Goal: Information Seeking & Learning: Learn about a topic

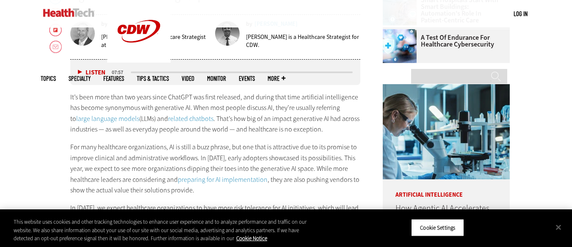
scroll to position [389, 0]
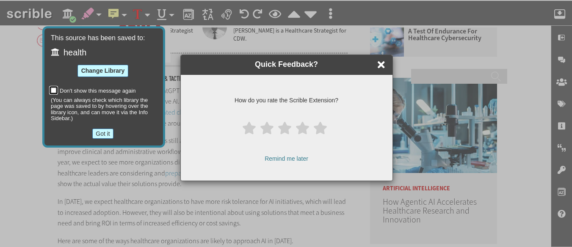
click at [165, 64] on dialog "This source has been saved to: health Change Library Don't show this message ag…" at bounding box center [103, 86] width 123 height 121
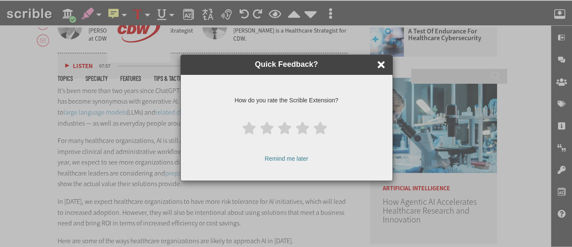
click at [376, 63] on scrible-div at bounding box center [381, 64] width 14 height 17
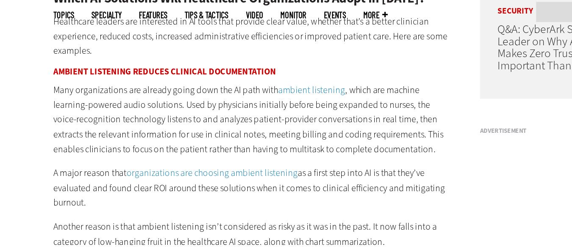
scroll to position [689, 0]
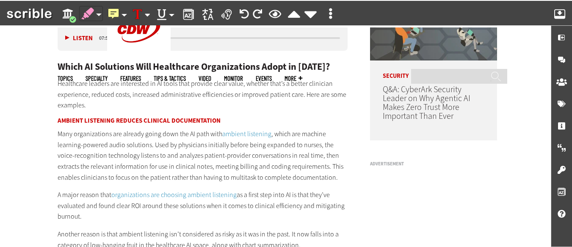
click at [86, 11] on skribel-div "Annotate using Rose highlighter." at bounding box center [88, 13] width 14 height 15
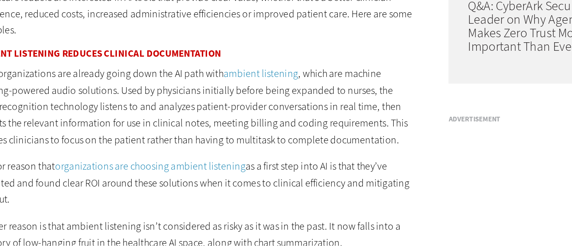
drag, startPoint x: 215, startPoint y: 131, endPoint x: 272, endPoint y: 133, distance: 56.3
click at [272, 133] on p "Many organizations are already going down the AI path with ambient listening , …" at bounding box center [203, 156] width 290 height 54
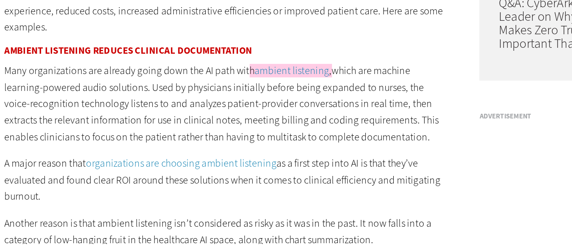
scroll to position [690, 0]
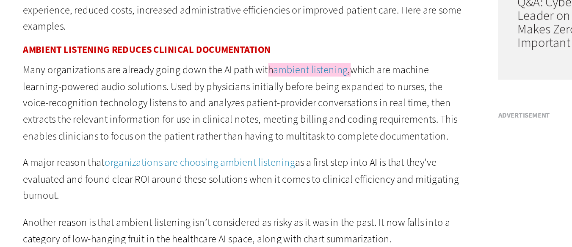
drag, startPoint x: 297, startPoint y: 133, endPoint x: 152, endPoint y: 145, distance: 145.8
click at [152, 145] on p "Many organizations are already going down the AI path wit ⌄ Open annotation men…" at bounding box center [203, 154] width 290 height 54
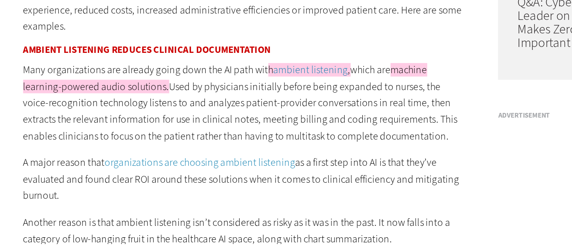
drag, startPoint x: 332, startPoint y: 144, endPoint x: 304, endPoint y: 165, distance: 35.1
click at [304, 165] on p "Many organizations are already going down the AI path wit ⌄ Open annotation men…" at bounding box center [203, 154] width 290 height 54
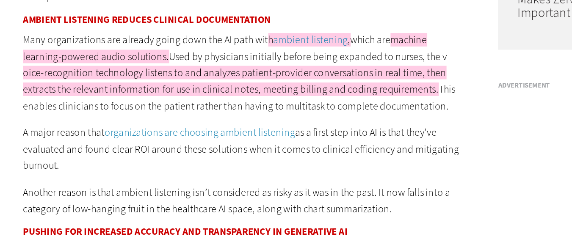
scroll to position [711, 0]
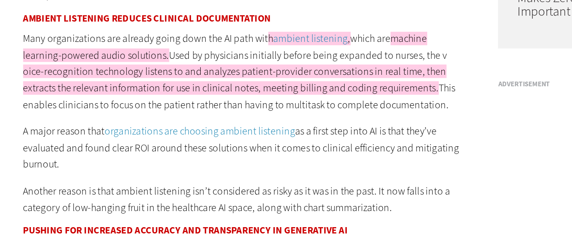
drag, startPoint x: 56, startPoint y: 156, endPoint x: 108, endPoint y: 158, distance: 51.7
drag, startPoint x: 126, startPoint y: 156, endPoint x: 146, endPoint y: 156, distance: 20.3
click at [146, 156] on p "Many organizations are already going down the AI path wit ⌄ Open annotation men…" at bounding box center [203, 134] width 290 height 54
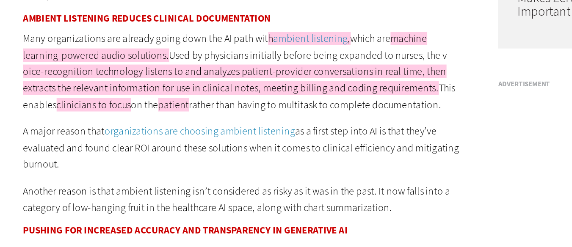
drag, startPoint x: 207, startPoint y: 155, endPoint x: 312, endPoint y: 157, distance: 104.6
click at [312, 157] on p "Many organizations are already going down the AI path wit ⌄ Open annotation men…" at bounding box center [203, 134] width 290 height 54
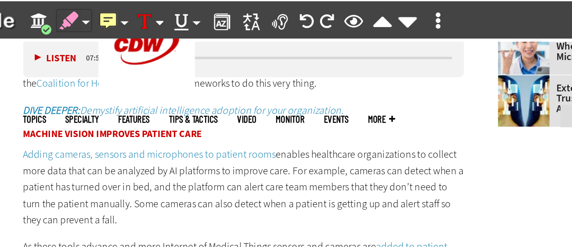
scroll to position [1057, 0]
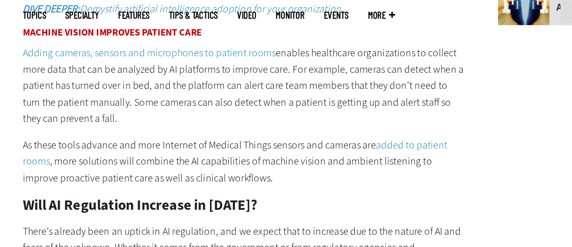
drag, startPoint x: 58, startPoint y: 113, endPoint x: 56, endPoint y: 100, distance: 13.7
click at [56, 100] on article "Jan 06 2025 Twitter Facebook LinkedIn Reddit Flipboard Email Artificial Intelli…" at bounding box center [194, 172] width 307 height 1863
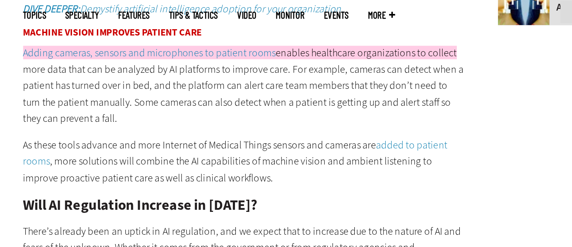
drag, startPoint x: 57, startPoint y: 116, endPoint x: 84, endPoint y: 116, distance: 26.7
click at [84, 116] on p "⌄ Open annotation menu for Rose highlighter. Start of Rose highlighter. Adding …" at bounding box center [203, 125] width 290 height 54
drag, startPoint x: 119, startPoint y: 116, endPoint x: 233, endPoint y: 118, distance: 114.3
click at [233, 118] on p "⌄ Open annotation menu for Rose highlighter. Start of Rose highlighter. Adding …" at bounding box center [203, 125] width 290 height 54
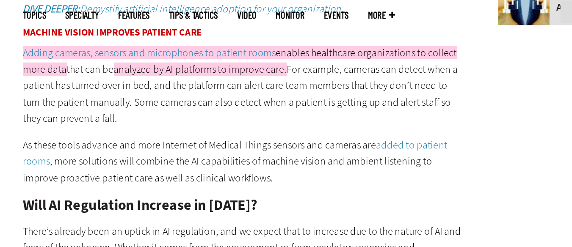
drag, startPoint x: 271, startPoint y: 116, endPoint x: 115, endPoint y: 138, distance: 158.2
click at [115, 138] on p "⌄ Open annotation menu for Rose highlighter. Start of Rose highlighter. Adding …" at bounding box center [203, 125] width 290 height 54
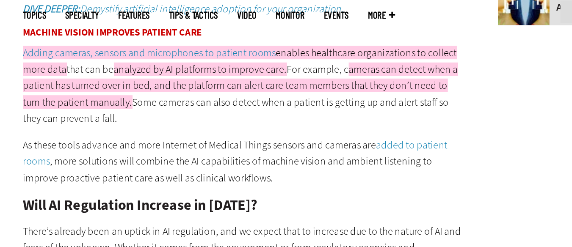
drag, startPoint x: 224, startPoint y: 137, endPoint x: 277, endPoint y: 138, distance: 52.5
click at [277, 138] on p "⌄ Open annotation menu for Rose highlighter. Start of Rose highlighter. Adding …" at bounding box center [203, 125] width 290 height 54
drag, startPoint x: 291, startPoint y: 137, endPoint x: 312, endPoint y: 139, distance: 20.4
click at [312, 139] on p "⌄ Open annotation menu for Rose highlighter. Start of Rose highlighter. Adding …" at bounding box center [203, 125] width 290 height 54
drag, startPoint x: 290, startPoint y: 137, endPoint x: 315, endPoint y: 139, distance: 24.7
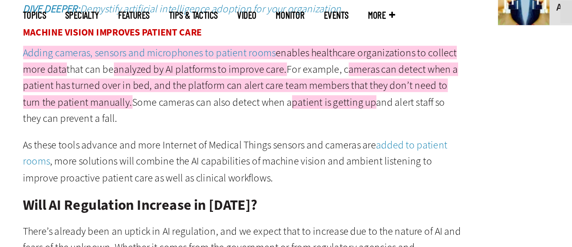
click at [315, 139] on p "⌄ Open annotation menu for Rose highlighter. Start of Rose highlighter. Adding …" at bounding box center [203, 125] width 290 height 54
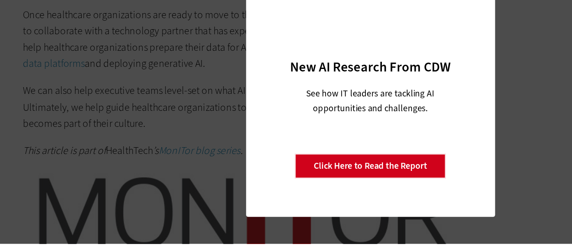
scroll to position [1544, 0]
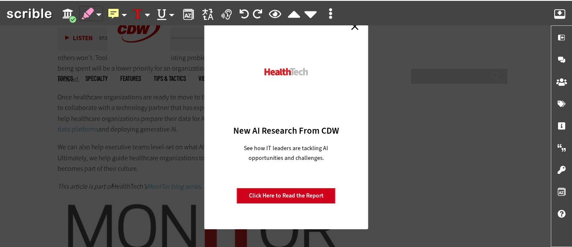
click at [353, 32] on link "Close" at bounding box center [354, 26] width 13 height 13
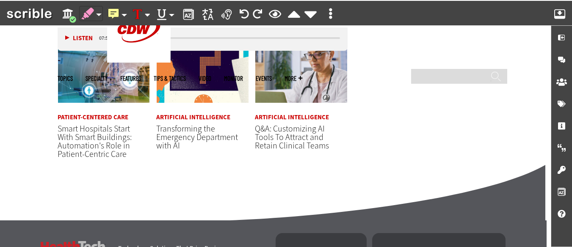
scroll to position [1982, 0]
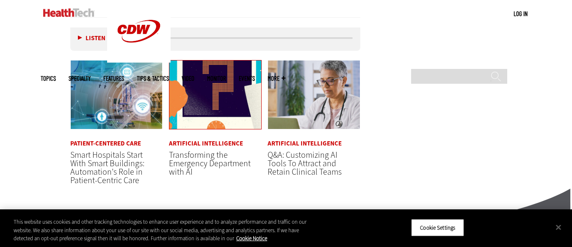
scroll to position [1974, 0]
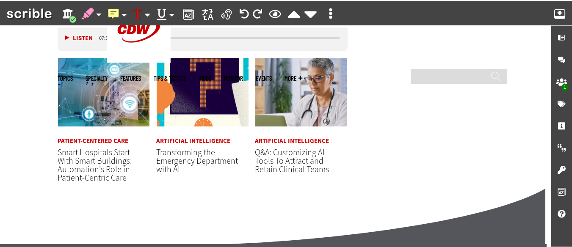
click at [184, 144] on link "Artificial Intelligence" at bounding box center [193, 141] width 74 height 6
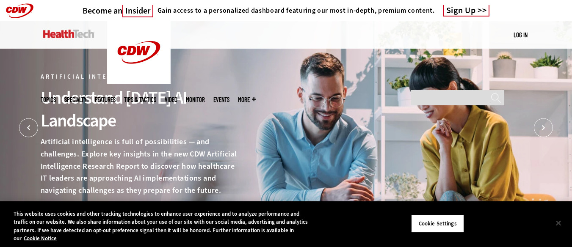
click at [557, 226] on button "Close" at bounding box center [558, 223] width 19 height 19
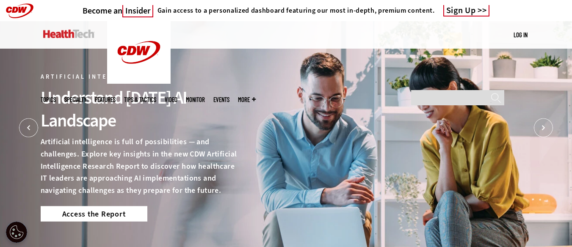
click at [112, 209] on link "Access the Report" at bounding box center [94, 213] width 107 height 15
